Goal: Task Accomplishment & Management: Use online tool/utility

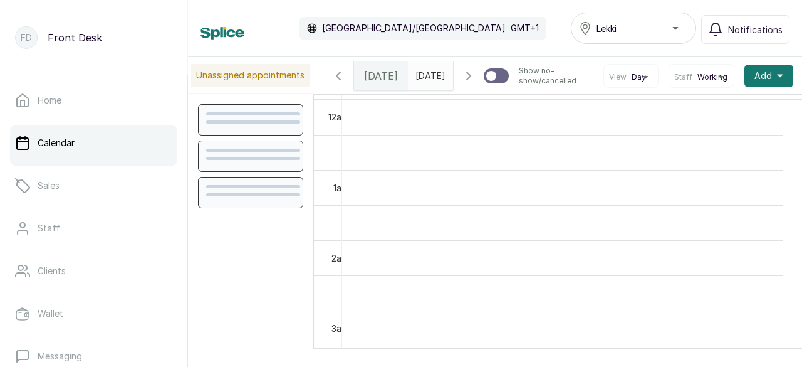
scroll to position [422, 0]
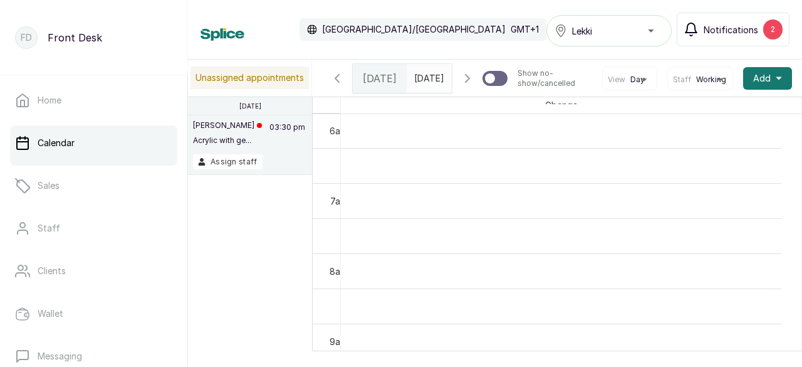
click at [754, 32] on span "Notifications" at bounding box center [731, 29] width 55 height 13
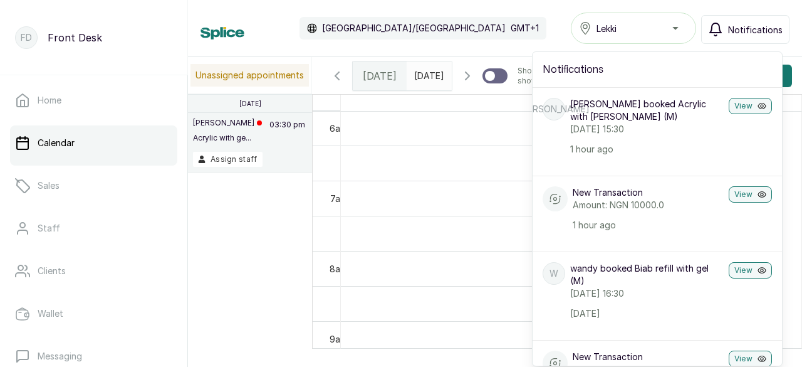
click at [257, 125] on div "[PERSON_NAME] with ge... 03:30 pm" at bounding box center [250, 135] width 114 height 34
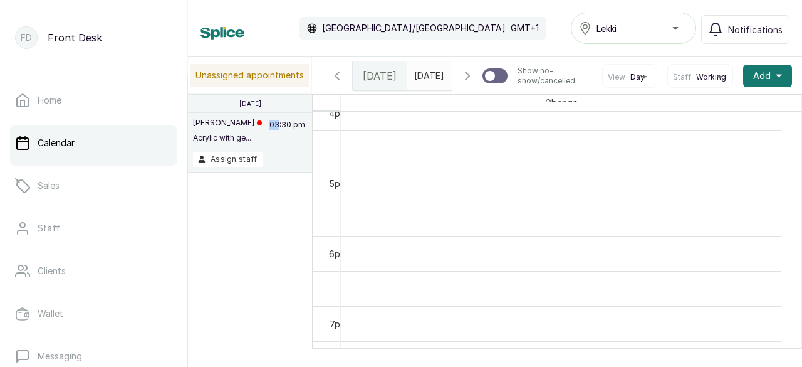
scroll to position [1064, 0]
click at [198, 123] on p "[PERSON_NAME]" at bounding box center [227, 123] width 69 height 10
click at [244, 156] on button "Assign staff" at bounding box center [228, 159] width 70 height 15
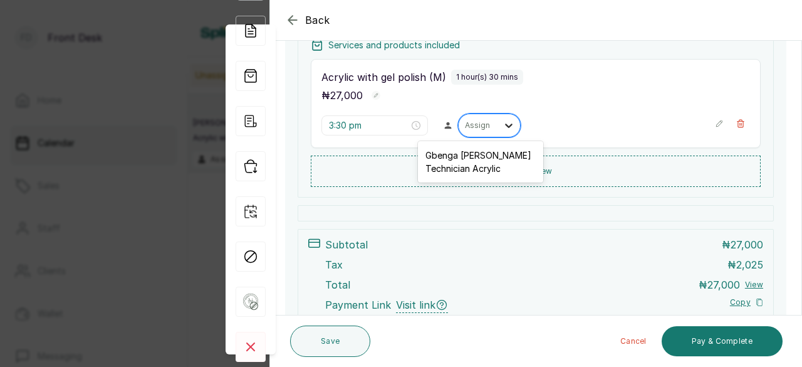
click at [502, 123] on icon at bounding box center [508, 125] width 13 height 13
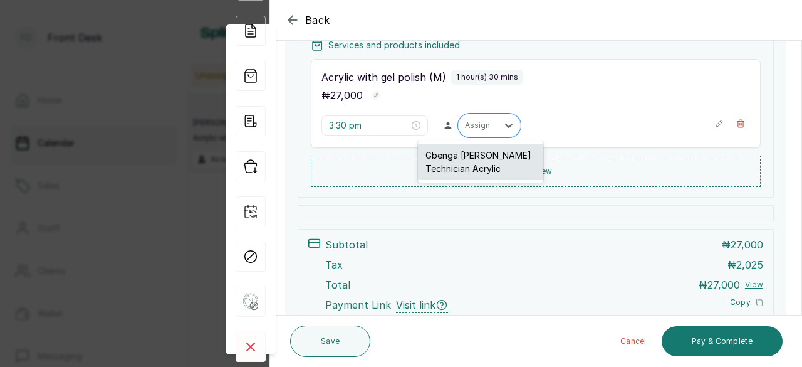
click at [491, 162] on div "Gbenga [PERSON_NAME] Technician Acrylic" at bounding box center [480, 161] width 125 height 36
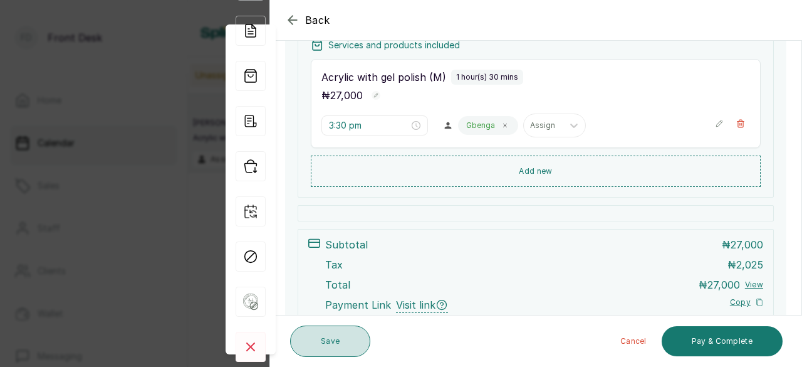
click at [348, 339] on button "Save" at bounding box center [330, 340] width 80 height 31
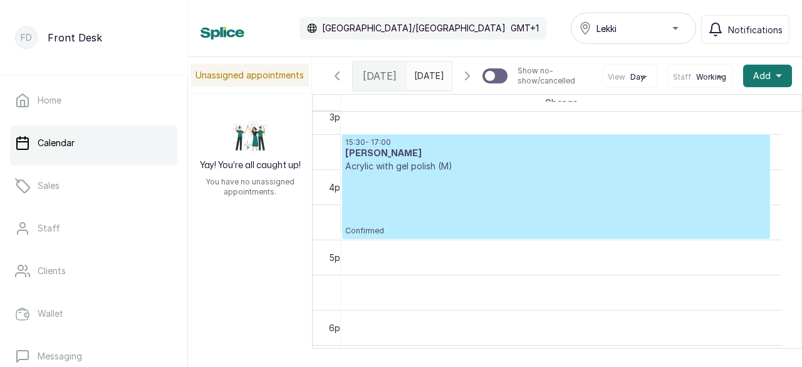
click at [454, 224] on p "Confirmed" at bounding box center [556, 203] width 422 height 63
